Goal: Task Accomplishment & Management: Use online tool/utility

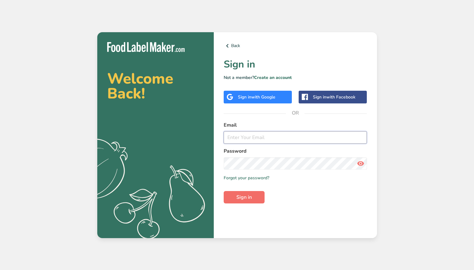
type input "[EMAIL_ADDRESS][DOMAIN_NAME]"
click at [247, 200] on span "Sign in" at bounding box center [245, 197] width 16 height 7
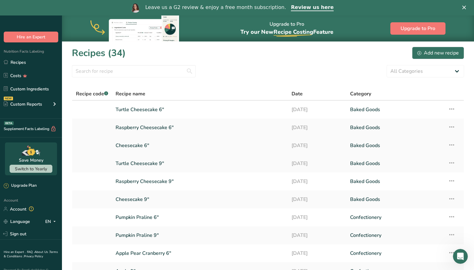
click at [186, 145] on link "Cheesecake 6"" at bounding box center [200, 145] width 169 height 13
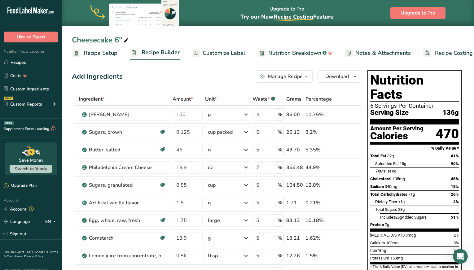
click at [228, 53] on span "Customize Label" at bounding box center [224, 53] width 43 height 8
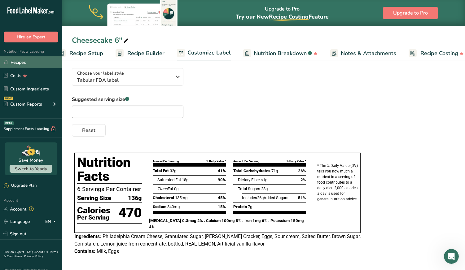
click at [32, 64] on link "Recipes" at bounding box center [31, 62] width 62 height 12
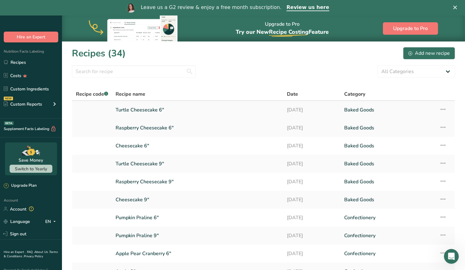
click at [145, 110] on link "Turtle Cheesecake 6"" at bounding box center [198, 110] width 164 height 13
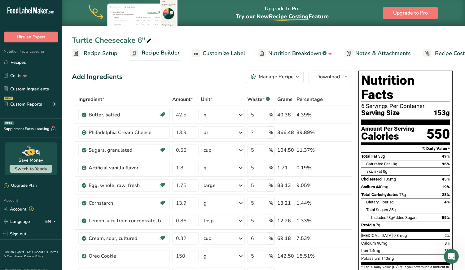
click at [157, 73] on div "Add Ingredients Manage Recipe Delete Recipe Duplicate Recipe Scale Recipe Save …" at bounding box center [212, 77] width 281 height 12
click at [227, 51] on span "Customize Label" at bounding box center [224, 53] width 43 height 8
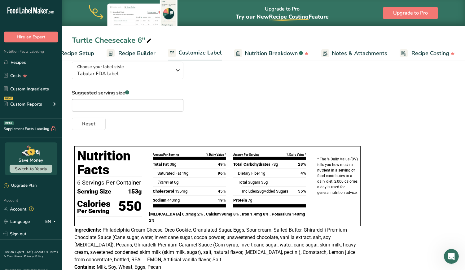
scroll to position [50, 0]
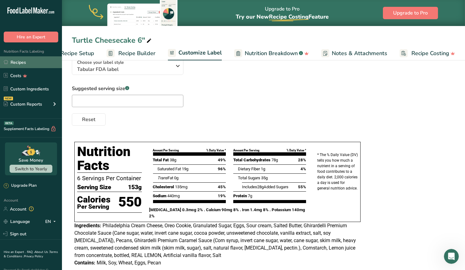
click at [25, 65] on link "Recipes" at bounding box center [31, 62] width 62 height 12
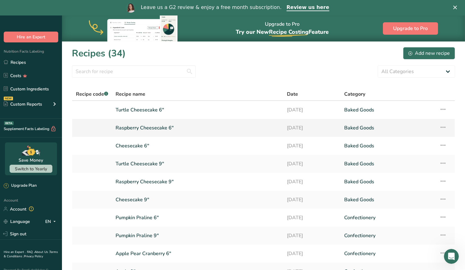
click at [144, 133] on link "Raspberry Cheesecake 6"" at bounding box center [198, 128] width 164 height 13
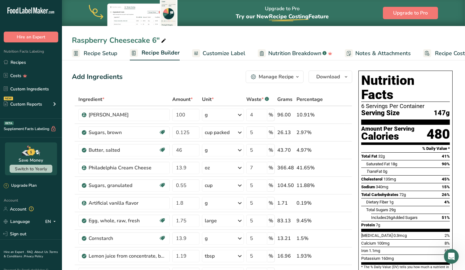
click at [228, 54] on span "Customize Label" at bounding box center [224, 53] width 43 height 8
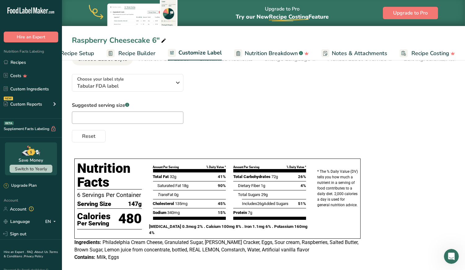
scroll to position [39, 0]
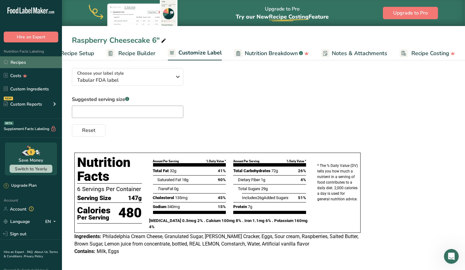
click at [22, 62] on link "Recipes" at bounding box center [31, 62] width 62 height 12
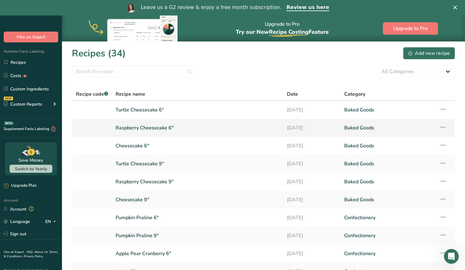
click at [197, 127] on link "Raspberry Cheesecake 6"" at bounding box center [198, 128] width 164 height 13
